Goal: Find specific page/section: Find specific page/section

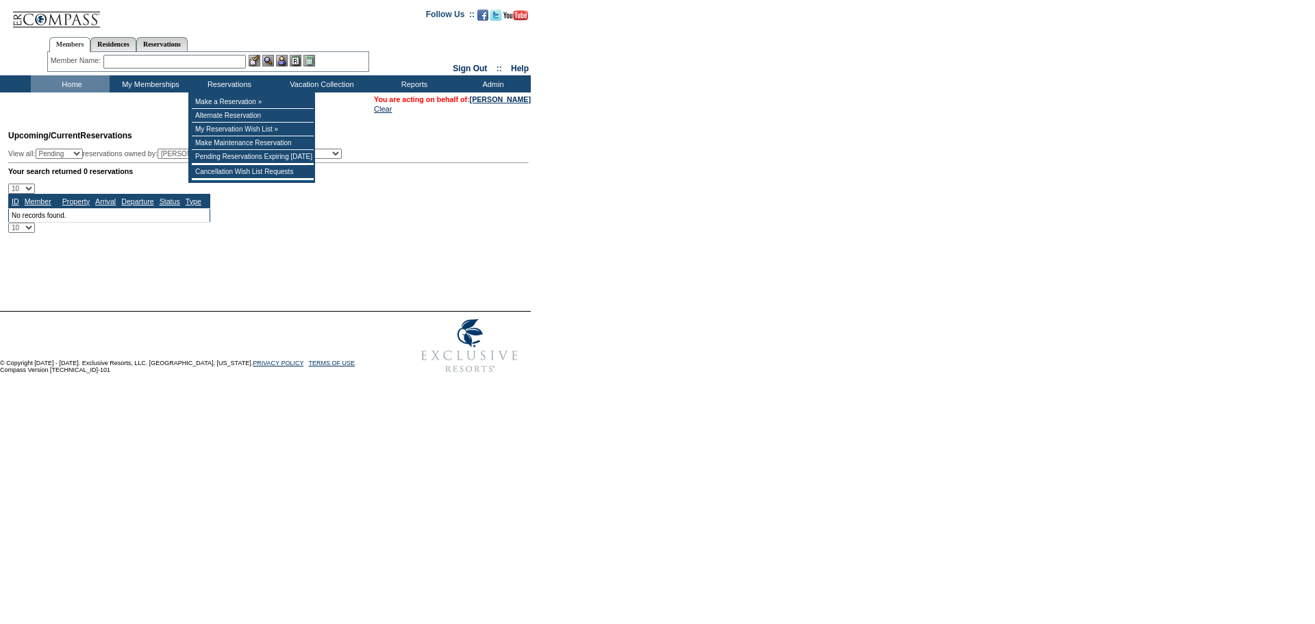
click at [179, 59] on input "text" at bounding box center [174, 62] width 142 height 14
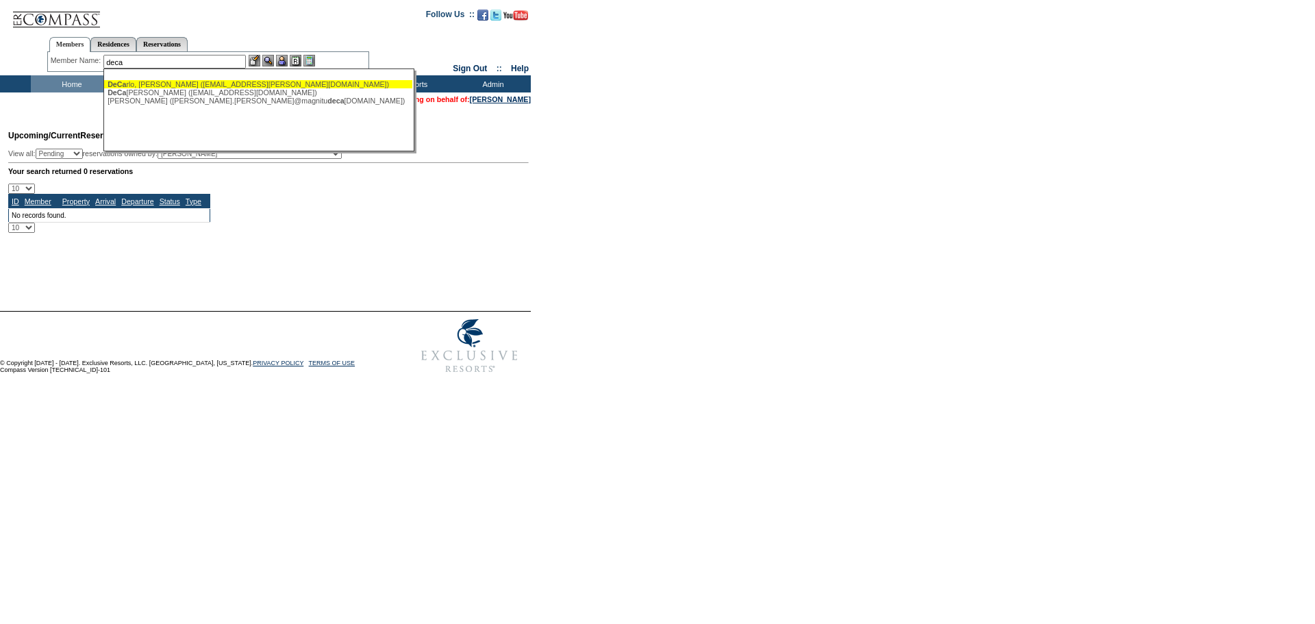
click at [167, 86] on div "DeCa rlo, [PERSON_NAME] ([EMAIL_ADDRESS][PERSON_NAME][DOMAIN_NAME])" at bounding box center [258, 84] width 301 height 8
type input "[PERSON_NAME] ([EMAIL_ADDRESS][PERSON_NAME][DOMAIN_NAME])"
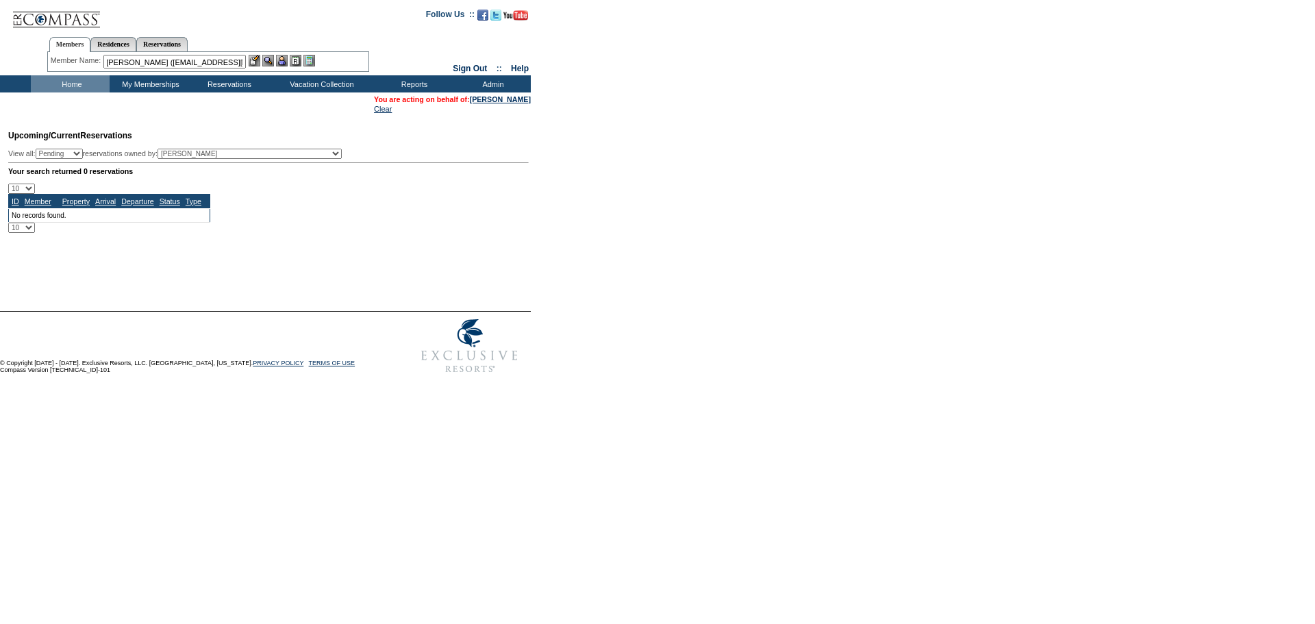
click at [283, 62] on img at bounding box center [282, 61] width 12 height 12
click at [273, 58] on img at bounding box center [268, 61] width 12 height 12
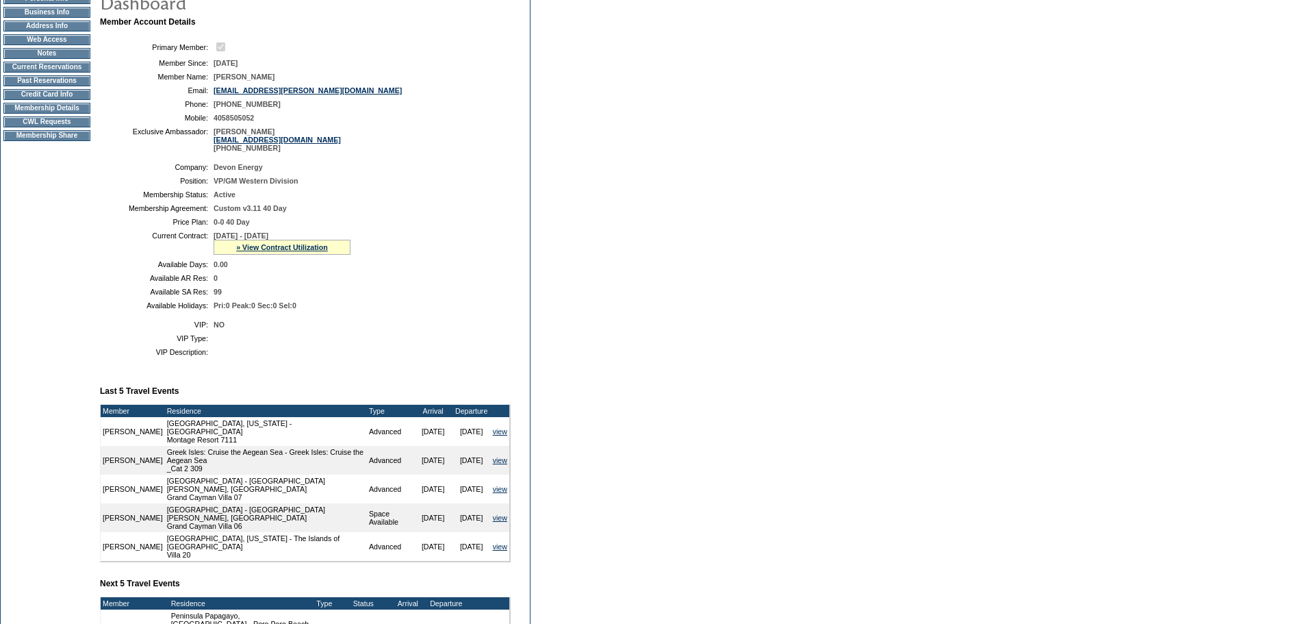
scroll to position [111, 0]
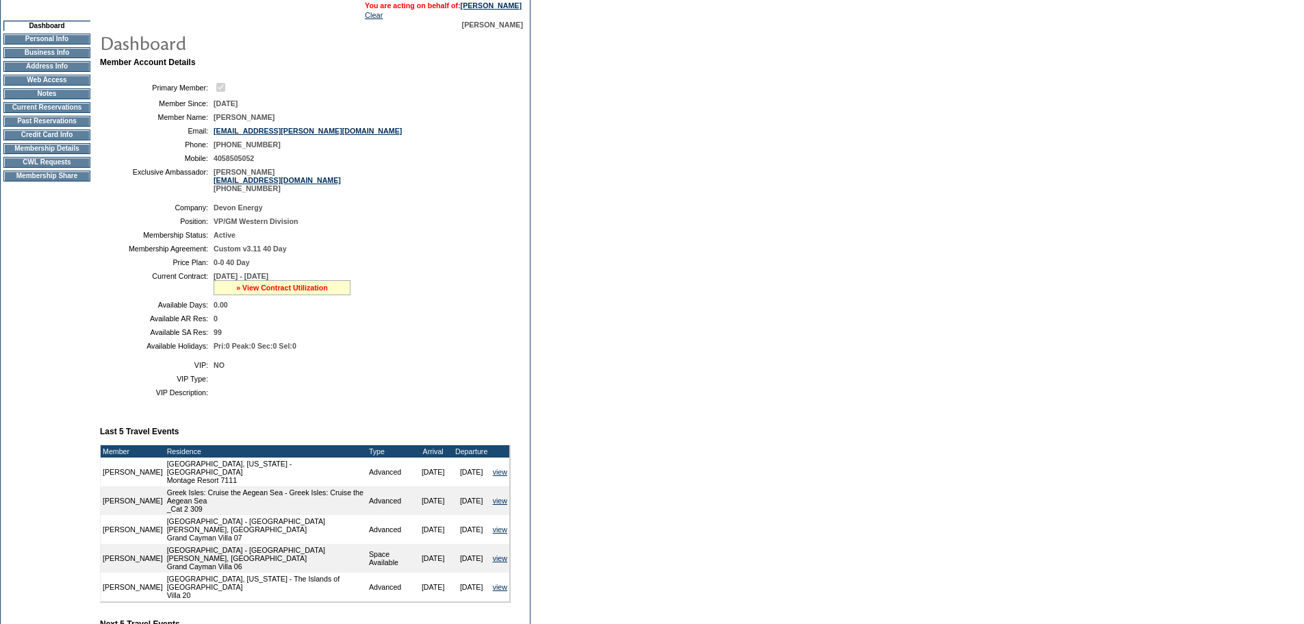
click at [301, 292] on link "» View Contract Utilization" at bounding box center [282, 287] width 92 height 8
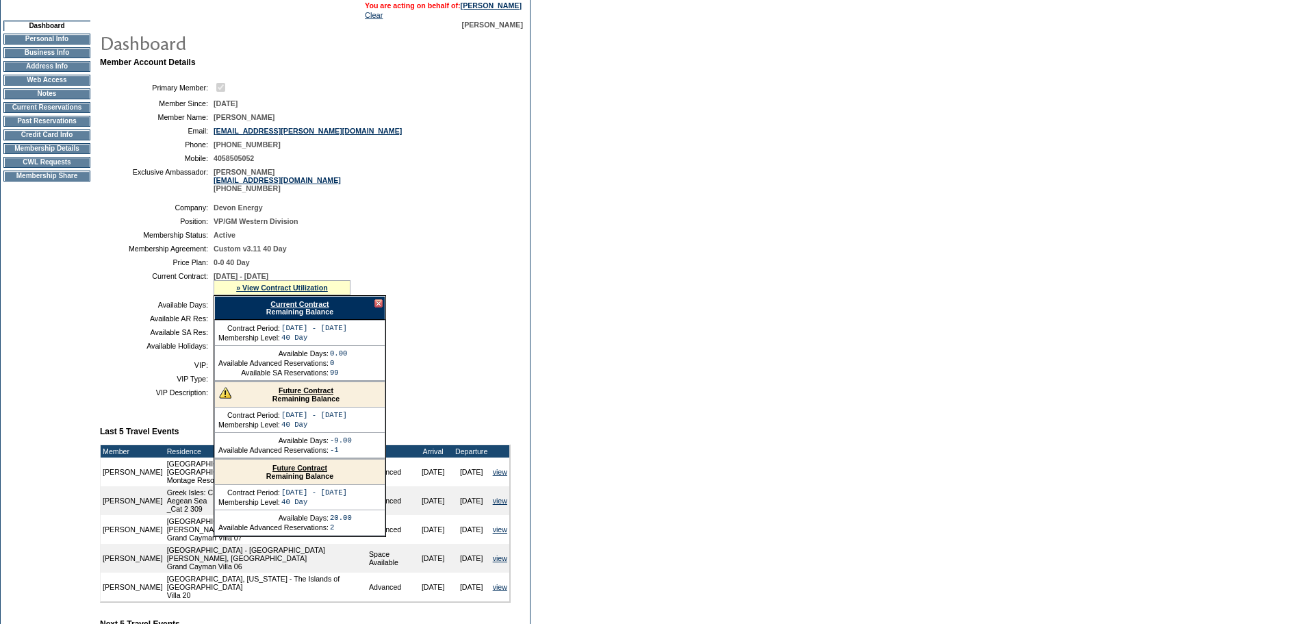
click at [481, 383] on td at bounding box center [360, 379] width 292 height 8
click at [379, 307] on div at bounding box center [379, 303] width 8 height 8
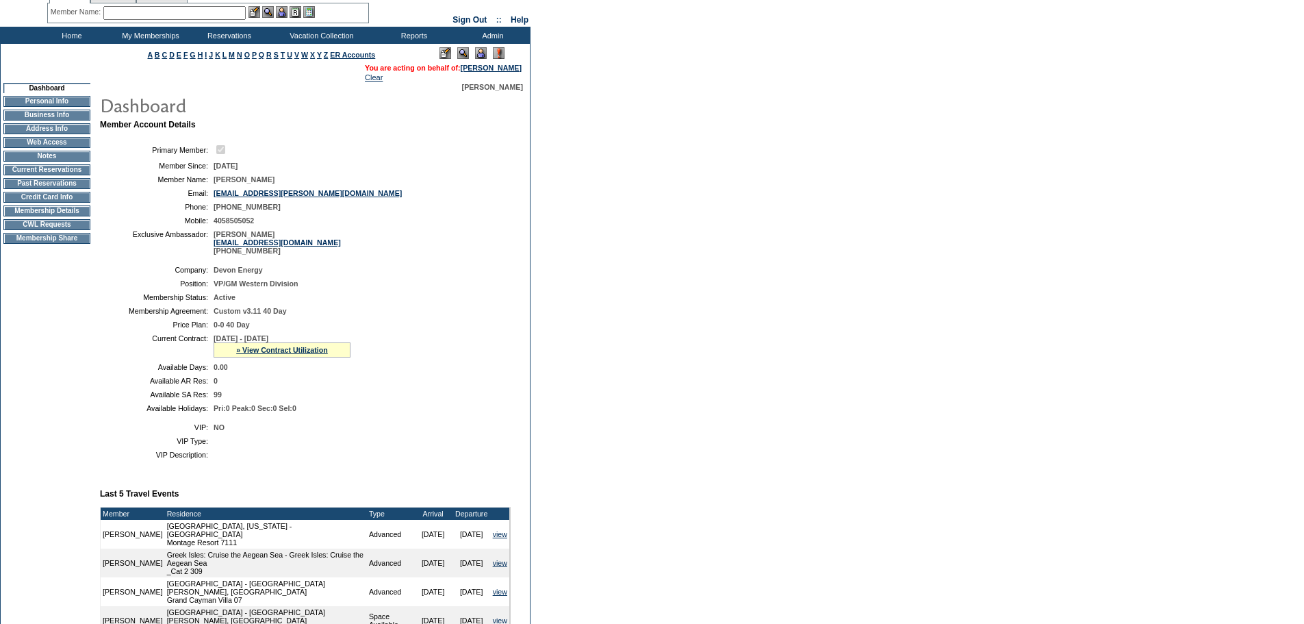
scroll to position [0, 0]
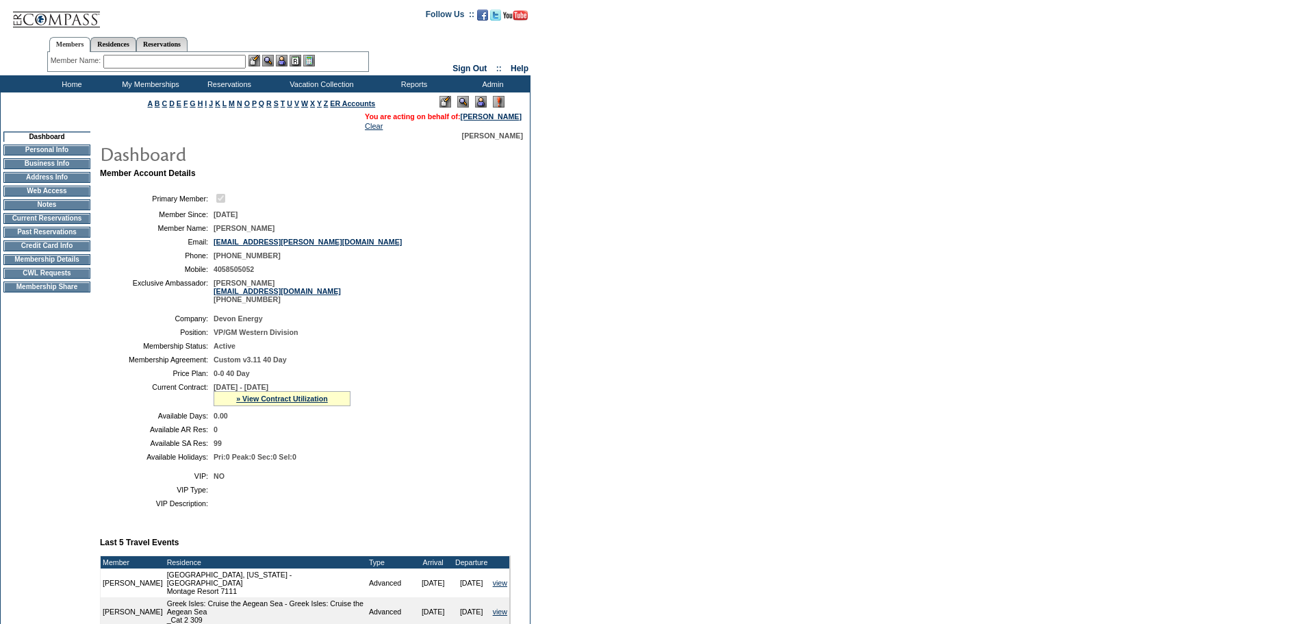
click at [211, 62] on input "text" at bounding box center [174, 62] width 142 height 14
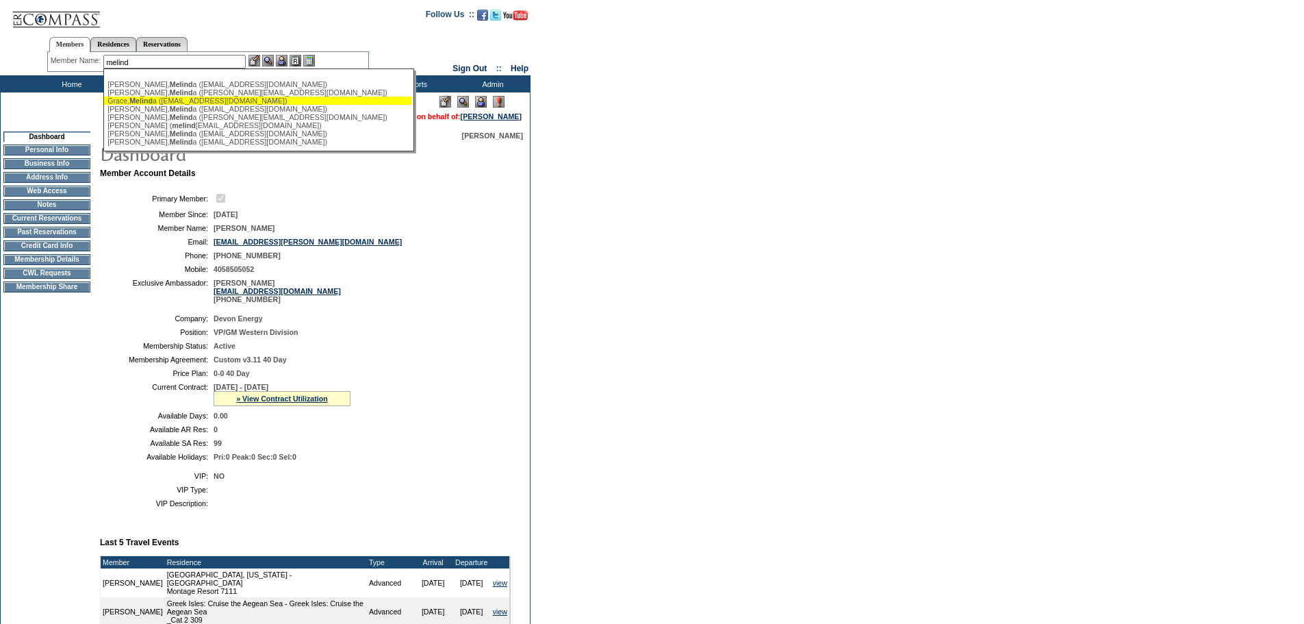
click at [153, 101] on span "Melind" at bounding box center [140, 101] width 23 height 8
type input "Grace, Melinda (melindagrace@me.com)"
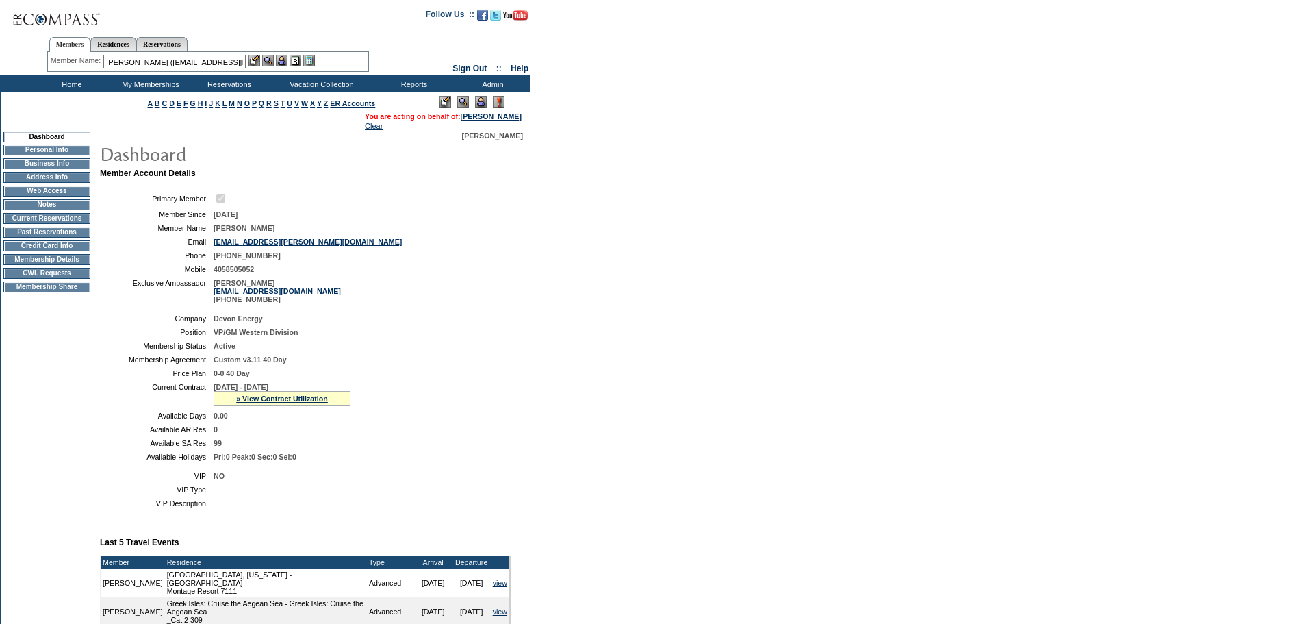
click at [292, 58] on div at bounding box center [282, 61] width 66 height 12
click at [283, 61] on img at bounding box center [282, 61] width 12 height 12
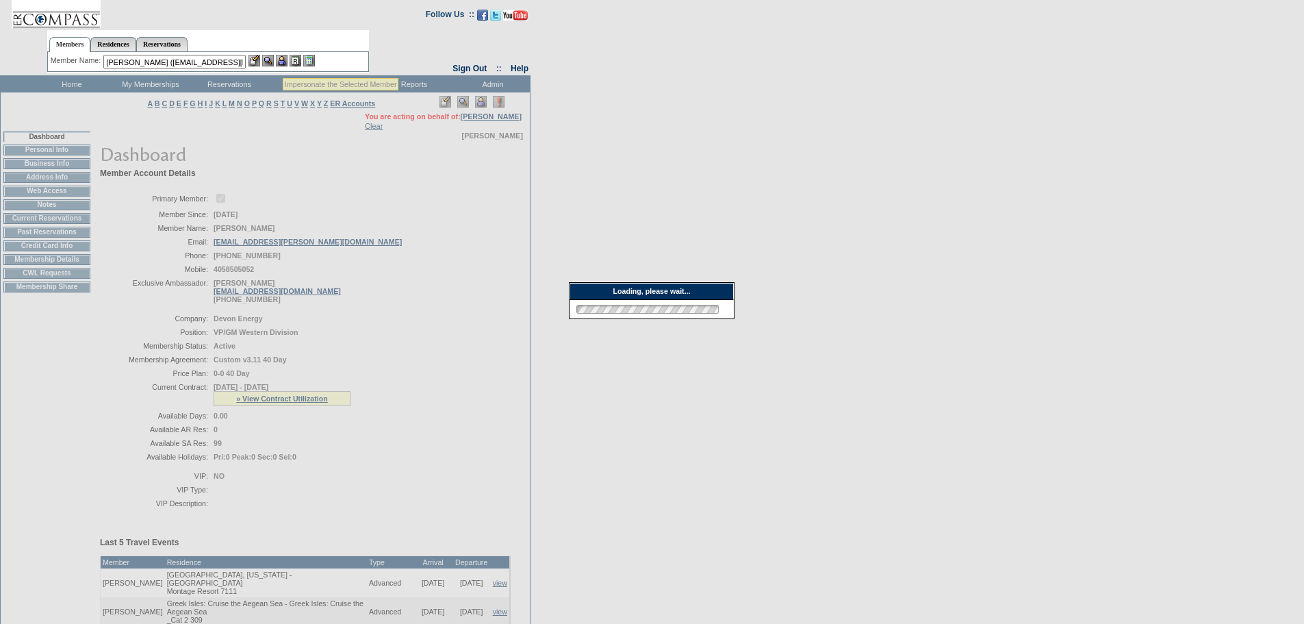
click at [270, 60] on img at bounding box center [268, 61] width 12 height 12
